Goal: Task Accomplishment & Management: Manage account settings

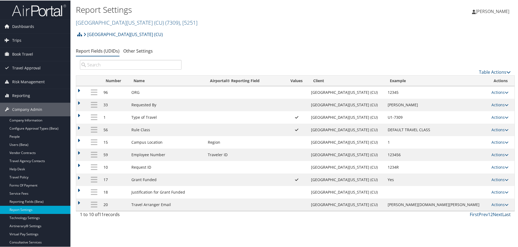
click at [506, 215] on link "Last" at bounding box center [507, 214] width 8 height 6
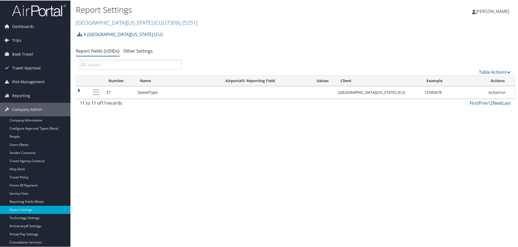
click at [495, 92] on link "Actions" at bounding box center [497, 91] width 17 height 5
click at [457, 118] on link "Edit" at bounding box center [474, 118] width 59 height 9
select select "2"
select select "both"
select select "trip"
